Goal: Obtain resource: Download file/media

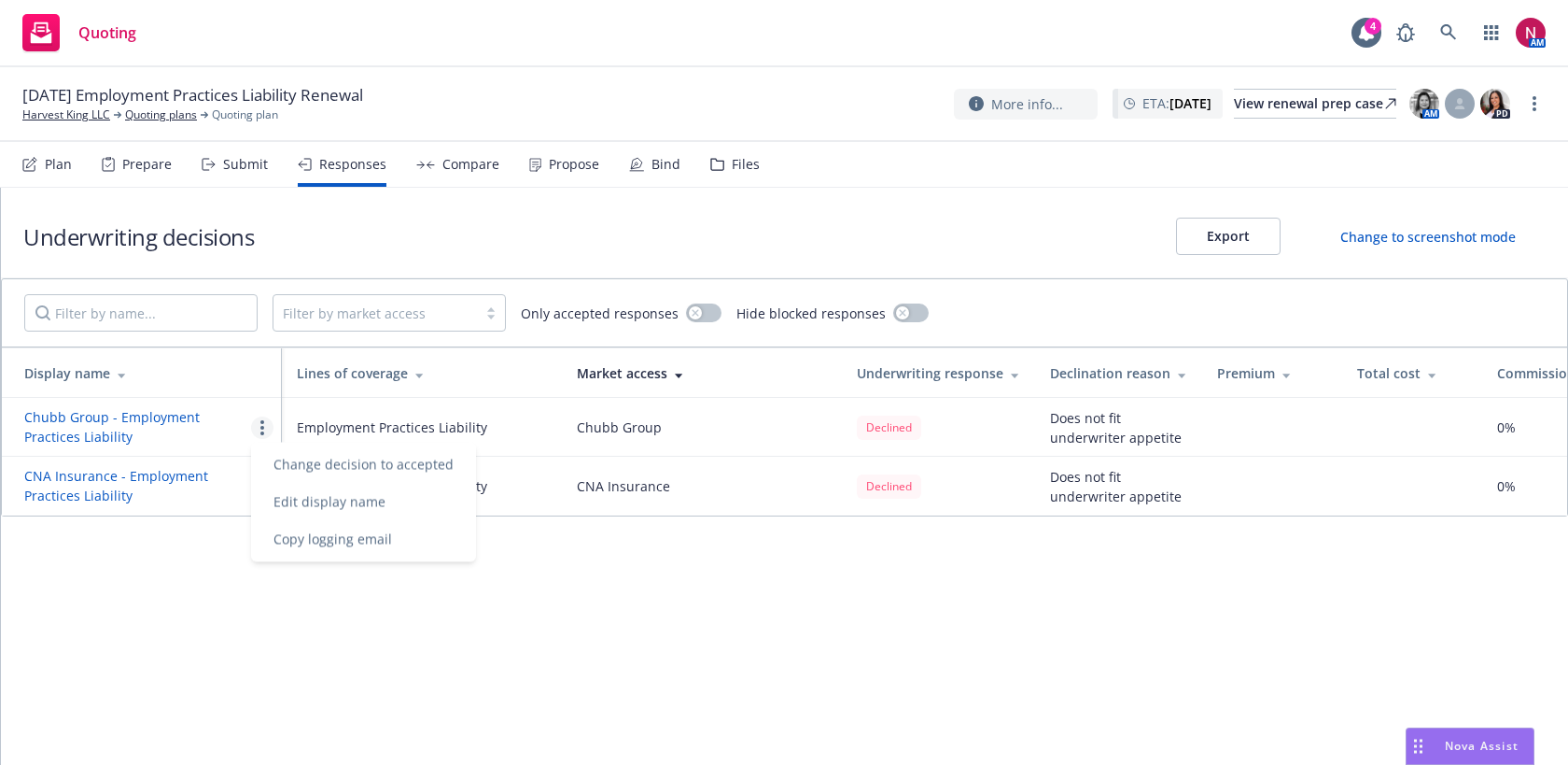
click at [730, 176] on div "Files" at bounding box center [736, 164] width 50 height 45
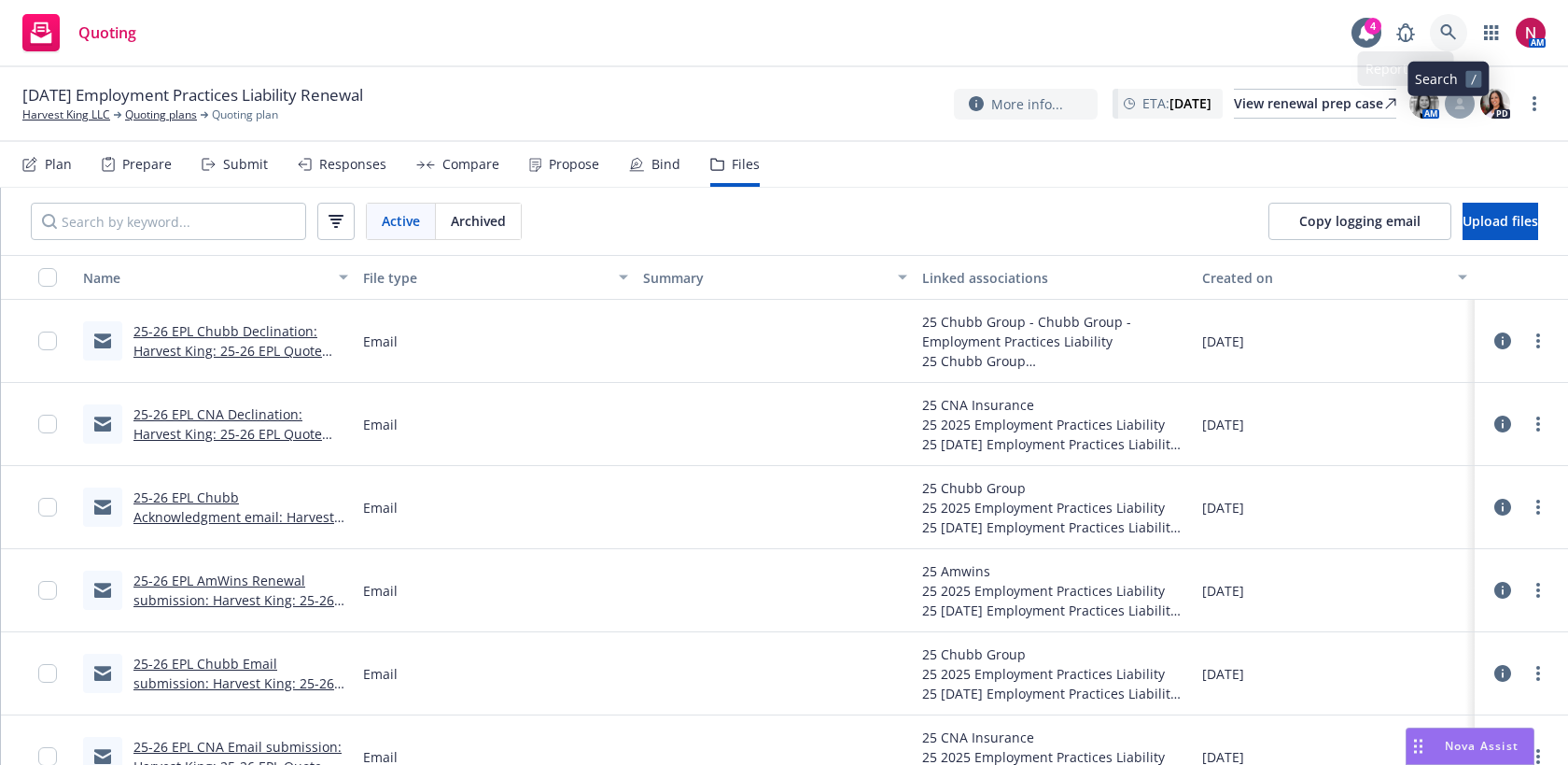
click at [1444, 27] on icon at bounding box center [1449, 32] width 17 height 17
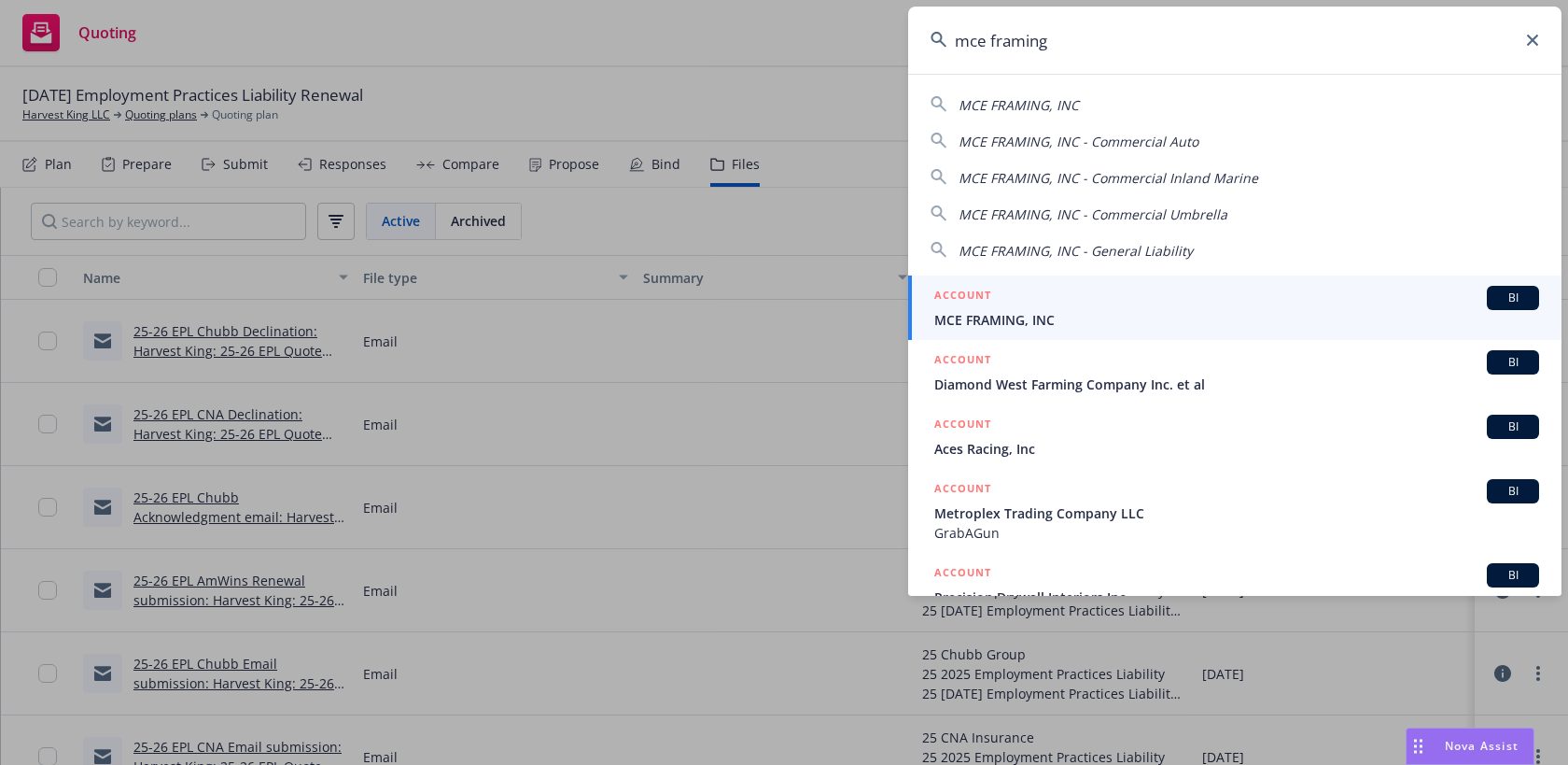
type input "mce framing"
click at [1240, 314] on span "MCE FRAMING, INC" at bounding box center [1237, 320] width 605 height 20
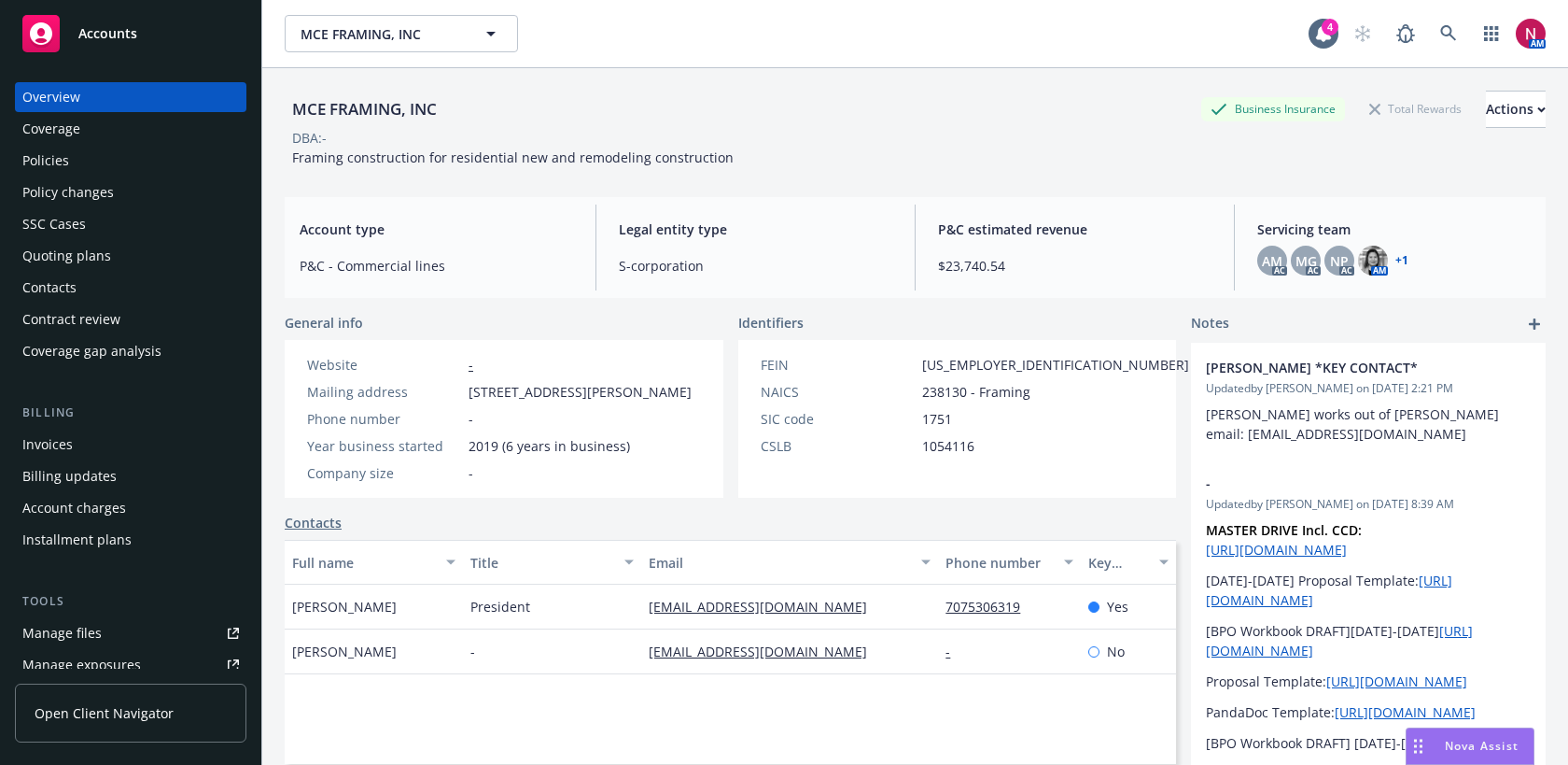
click at [155, 245] on div "Quoting plans" at bounding box center [131, 256] width 217 height 30
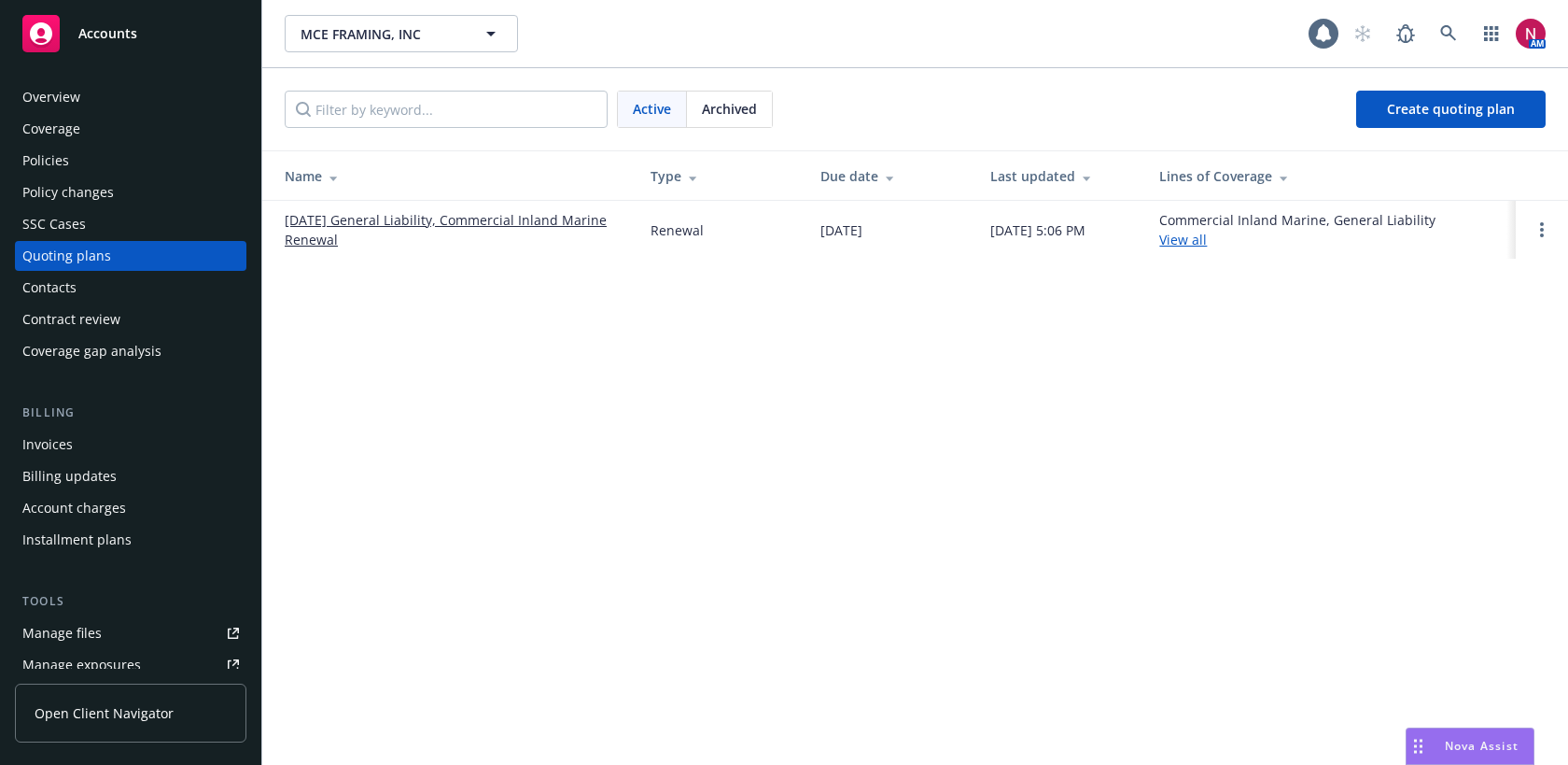
click at [391, 217] on link "08/27/25 General Liability, Commercial Inland Marine Renewal" at bounding box center [453, 229] width 336 height 39
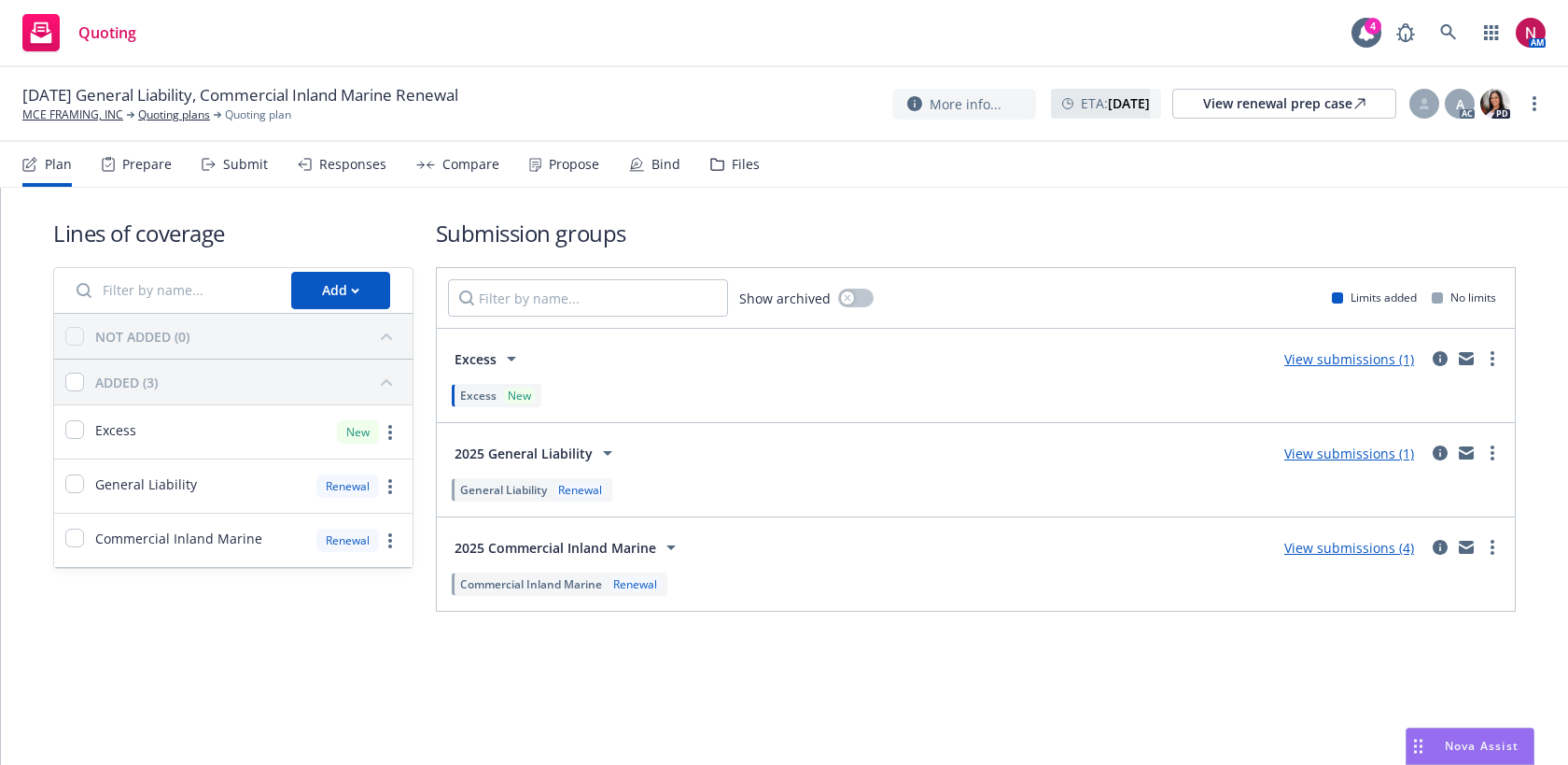
click at [329, 171] on div "Responses" at bounding box center [353, 164] width 68 height 15
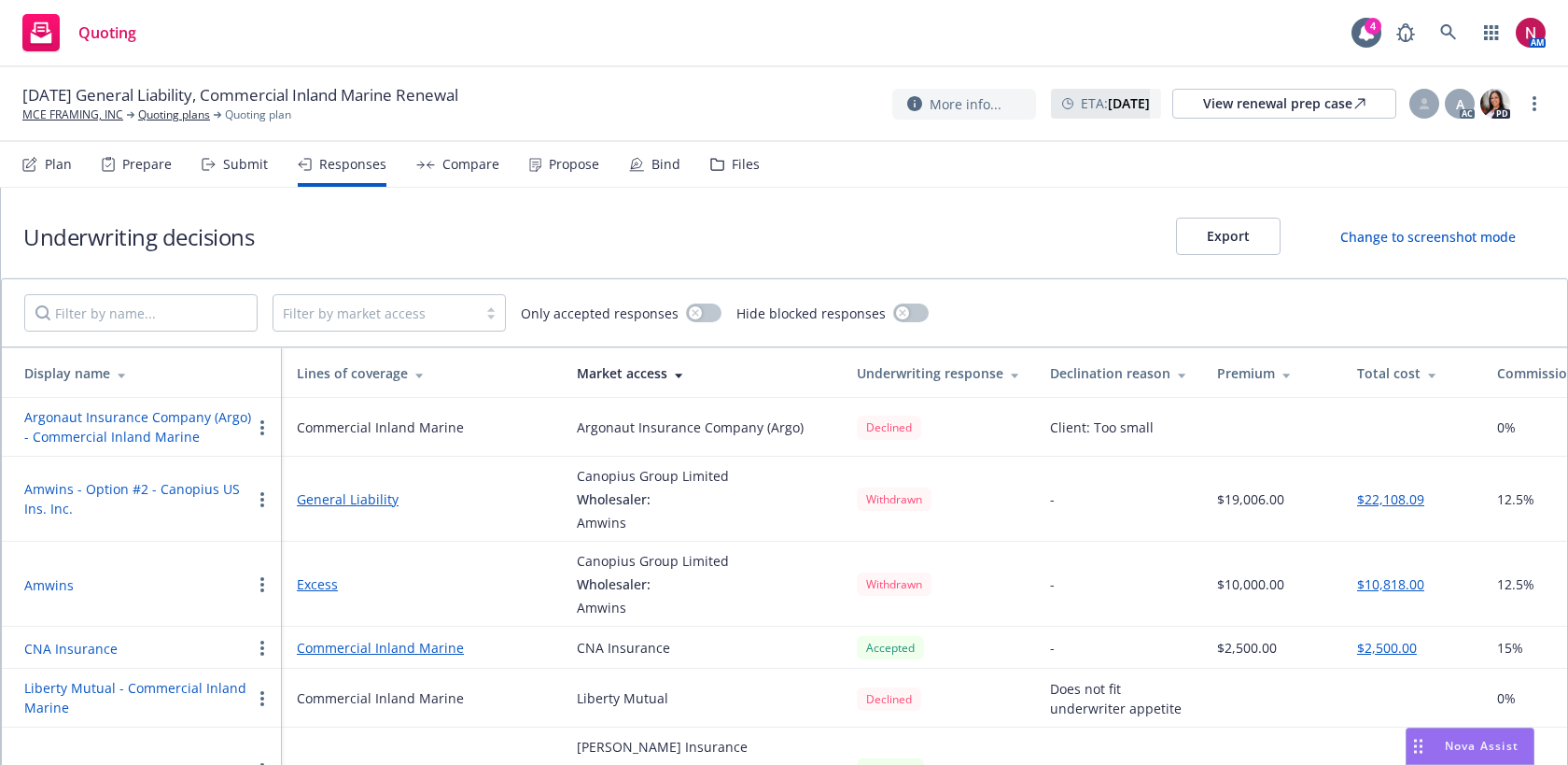
click at [732, 165] on div "Files" at bounding box center [746, 164] width 28 height 15
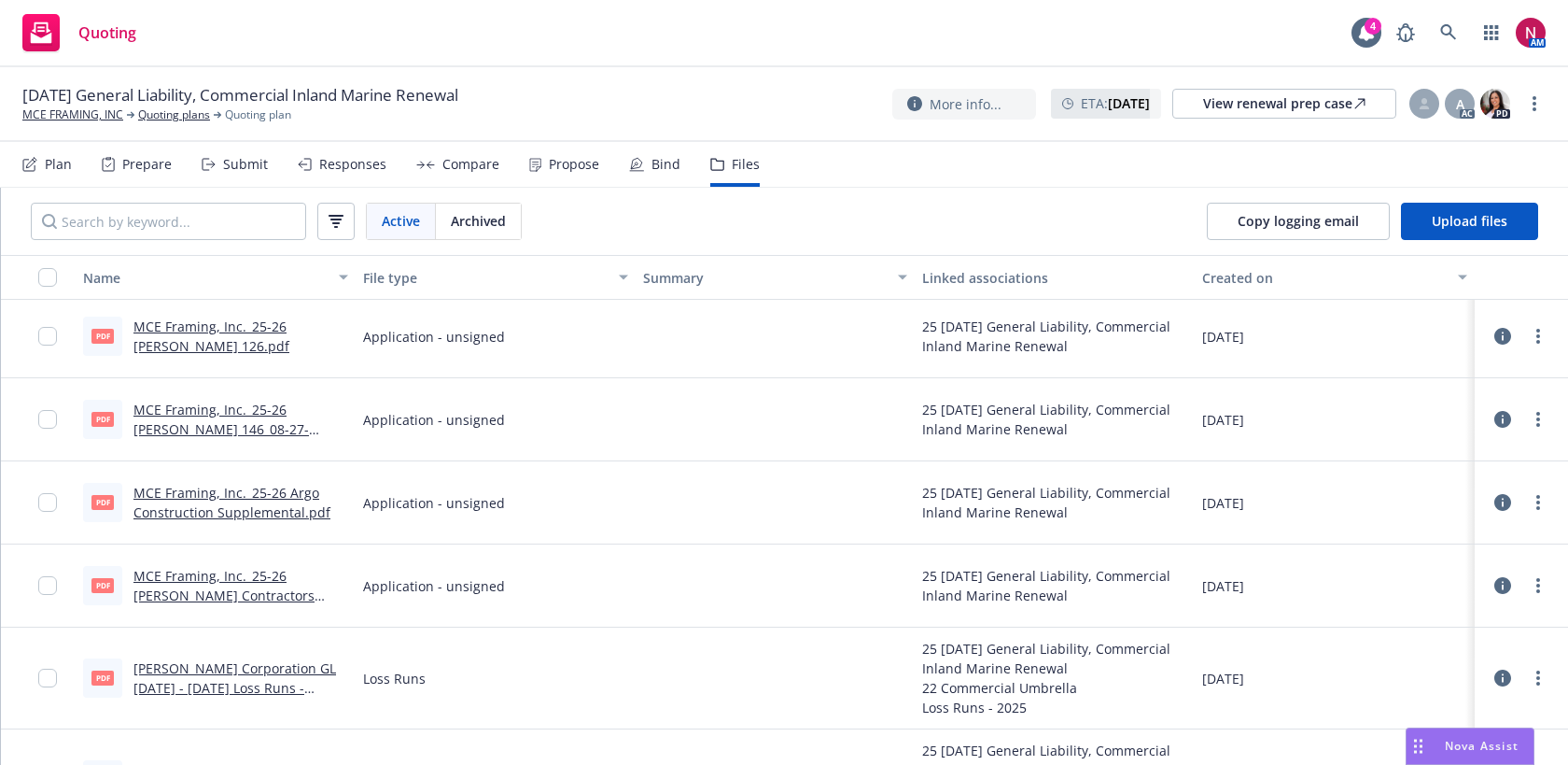
scroll to position [6807, 0]
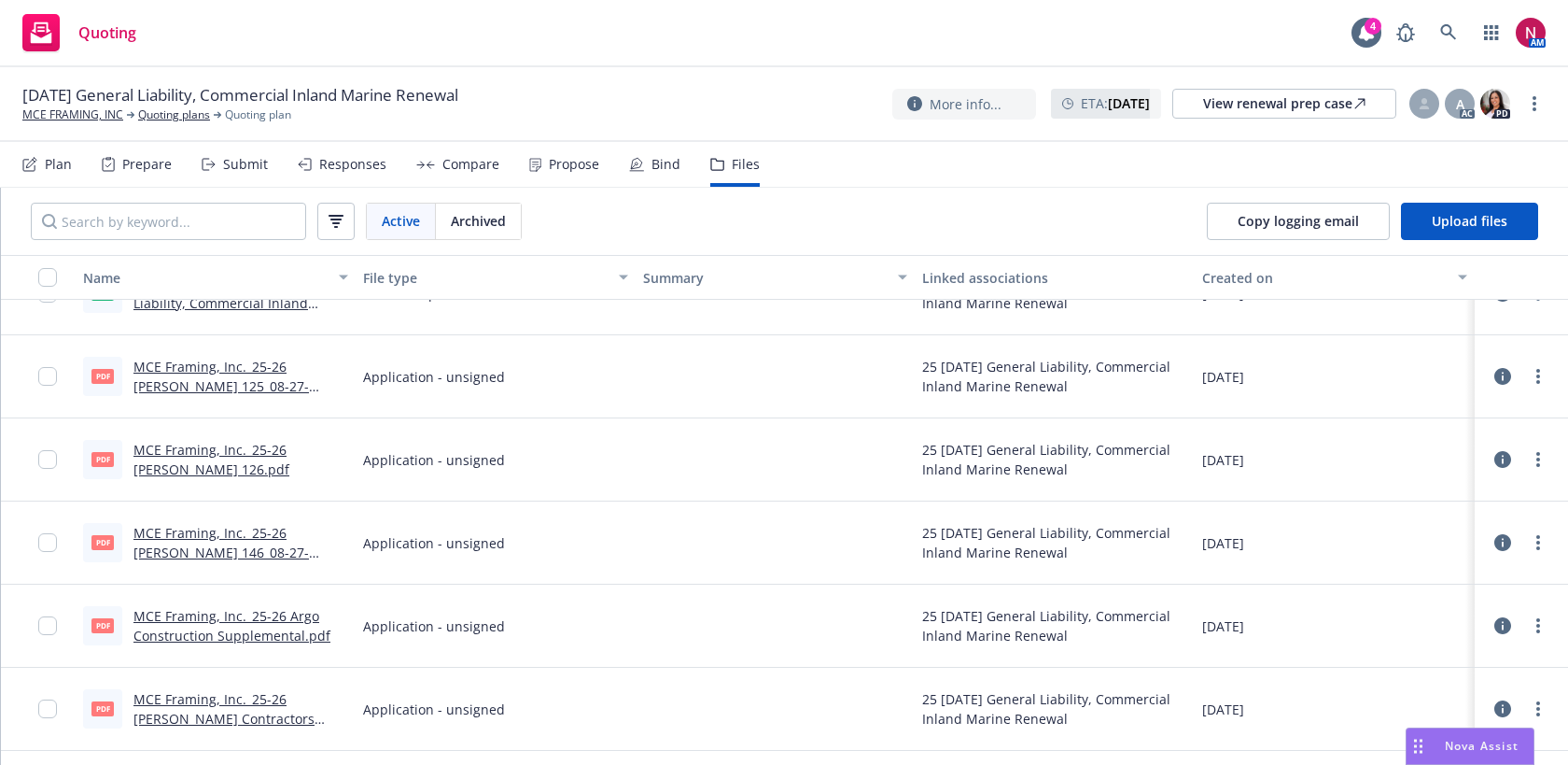
click at [286, 696] on link "MCE Framing, Inc._25-26 VELA Contractors Questionnaire.pdf" at bounding box center [224, 718] width 181 height 57
